Goal: Navigation & Orientation: Find specific page/section

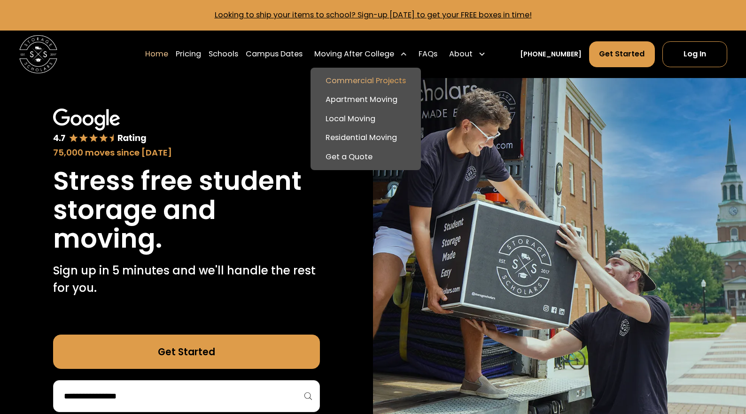
click at [361, 80] on link "Commercial Projects" at bounding box center [365, 80] width 103 height 19
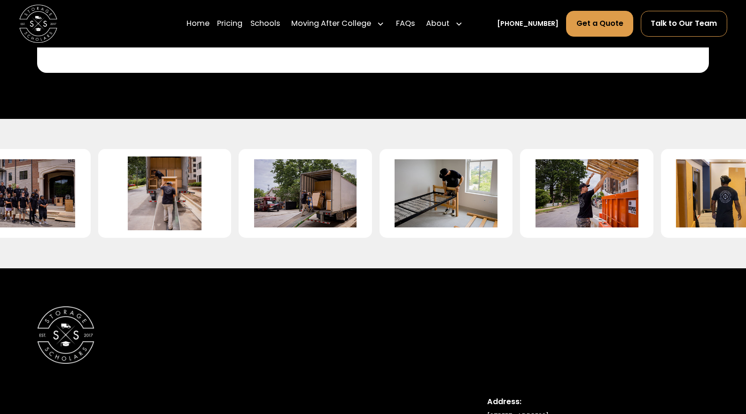
scroll to position [2059, 0]
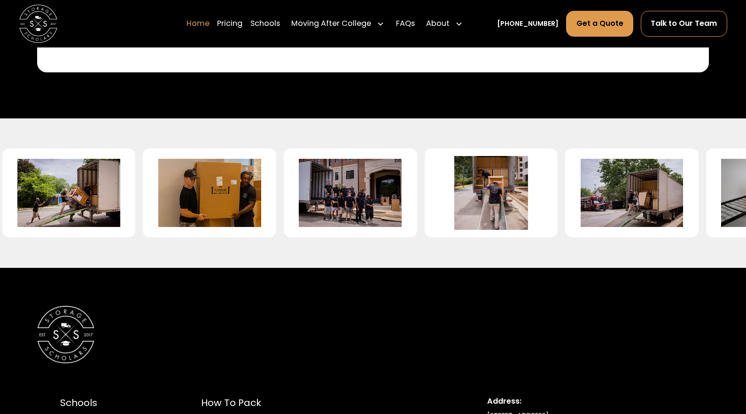
click at [209, 25] on link "Home" at bounding box center [198, 23] width 23 height 27
